Goal: Find specific page/section: Find specific page/section

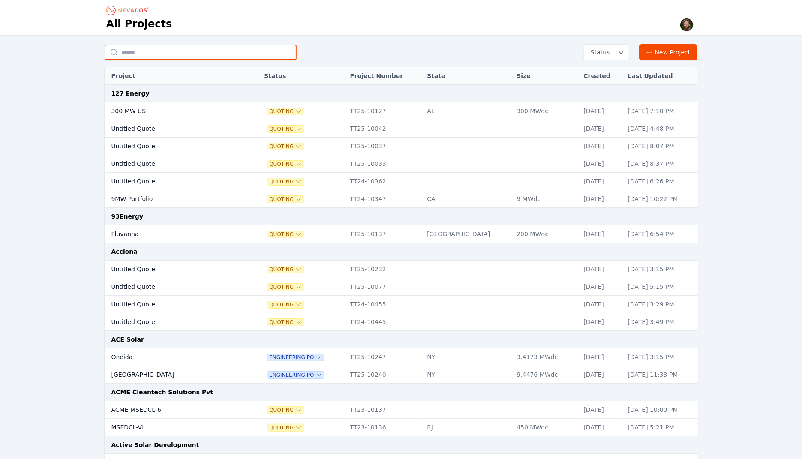
click at [193, 56] on input "text" at bounding box center [201, 52] width 192 height 15
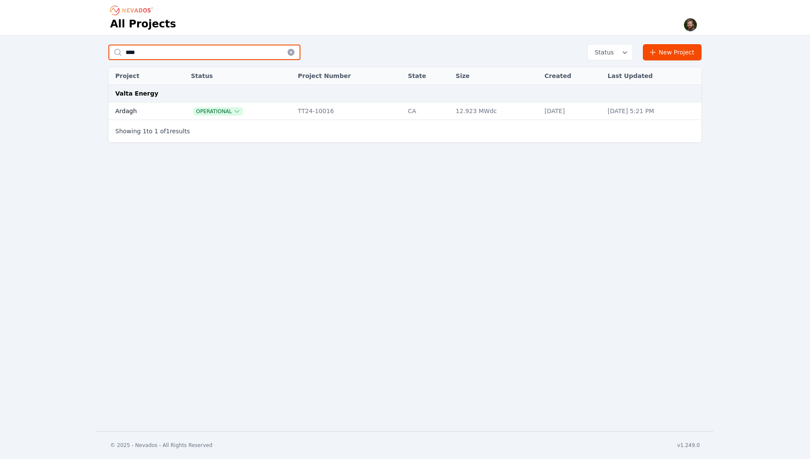
type input "****"
click at [128, 111] on td "Ardagh" at bounding box center [139, 111] width 63 height 18
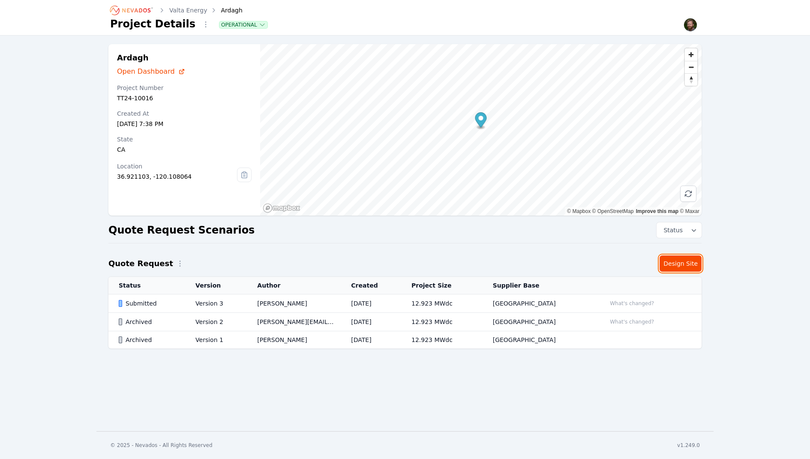
click at [679, 260] on link "Design Site" at bounding box center [681, 263] width 42 height 16
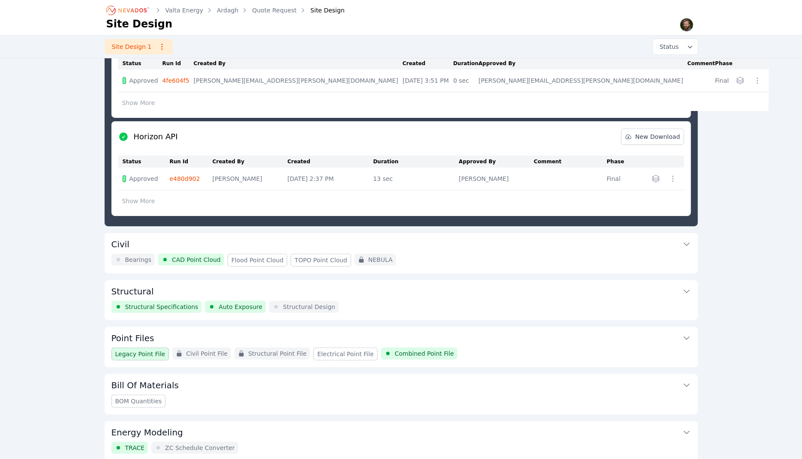
scroll to position [251, 0]
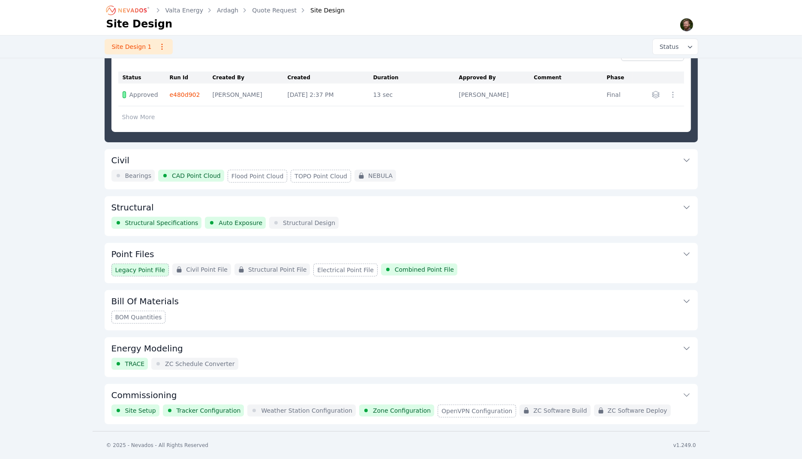
click at [666, 399] on button "Commissioning" at bounding box center [400, 394] width 579 height 21
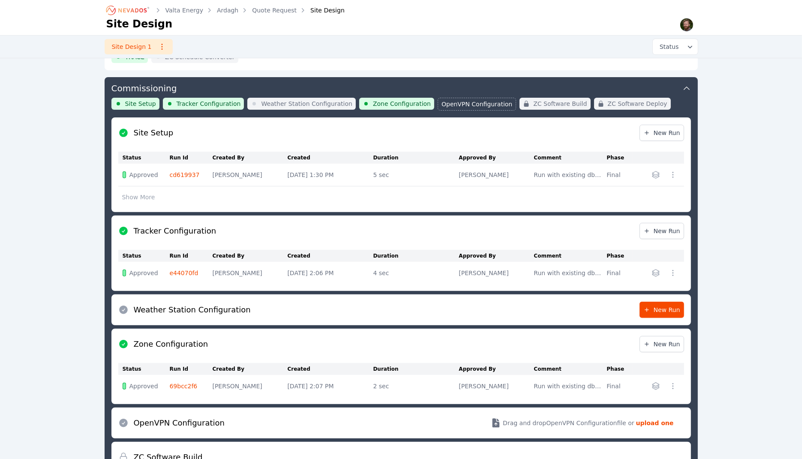
scroll to position [261, 0]
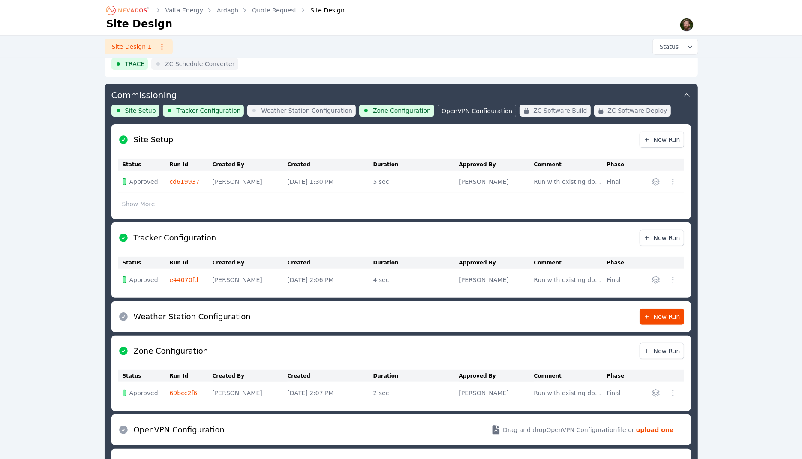
click at [135, 201] on button "Show More" at bounding box center [138, 204] width 41 height 16
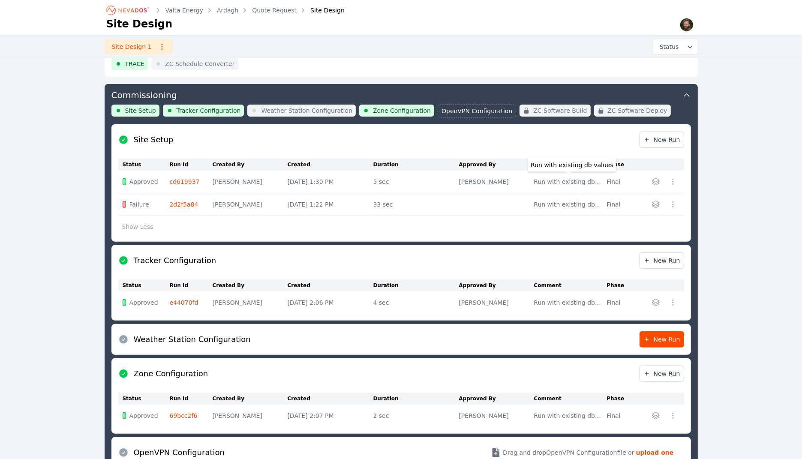
click at [549, 177] on div "Run with existing db values" at bounding box center [568, 181] width 69 height 9
click at [486, 180] on td "[PERSON_NAME]" at bounding box center [496, 182] width 75 height 23
click at [175, 179] on link "cd619937" at bounding box center [185, 181] width 30 height 7
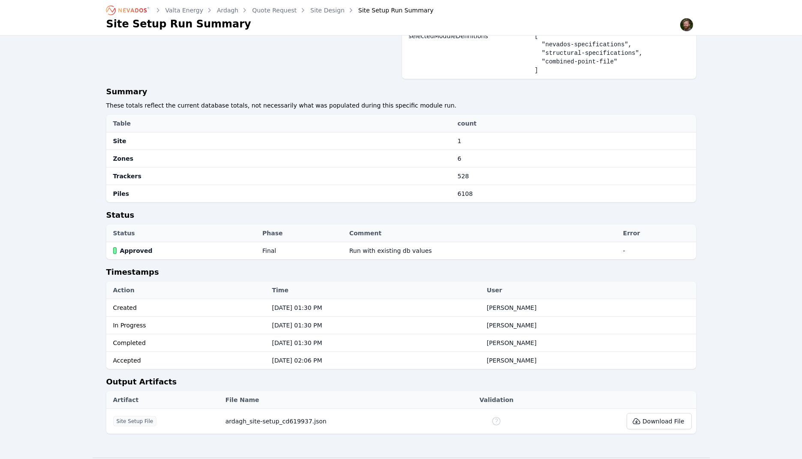
scroll to position [413, 0]
